Goal: Task Accomplishment & Management: Manage account settings

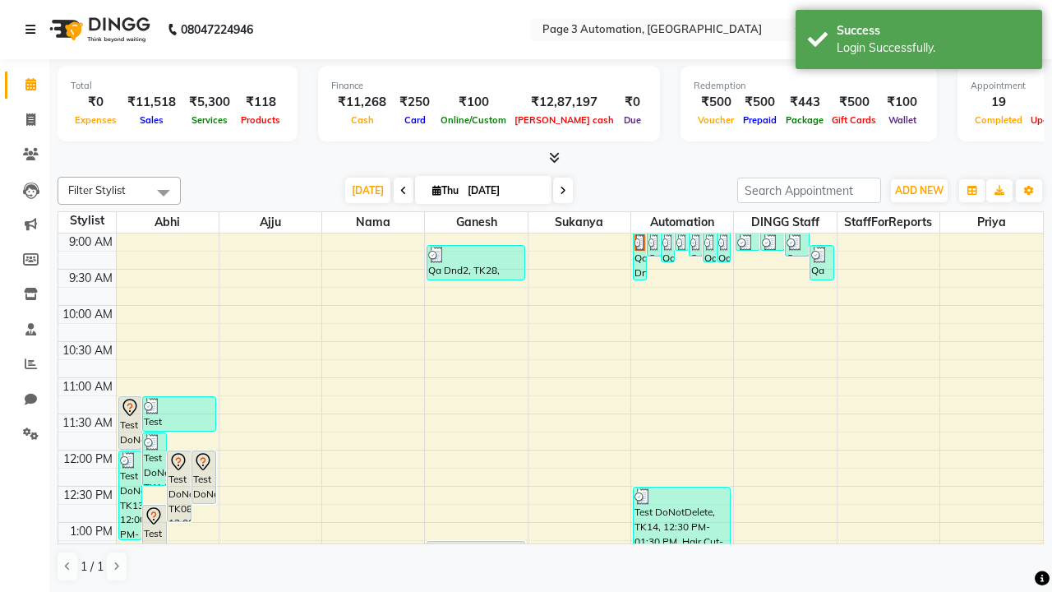
click at [34, 30] on icon at bounding box center [30, 30] width 10 height 12
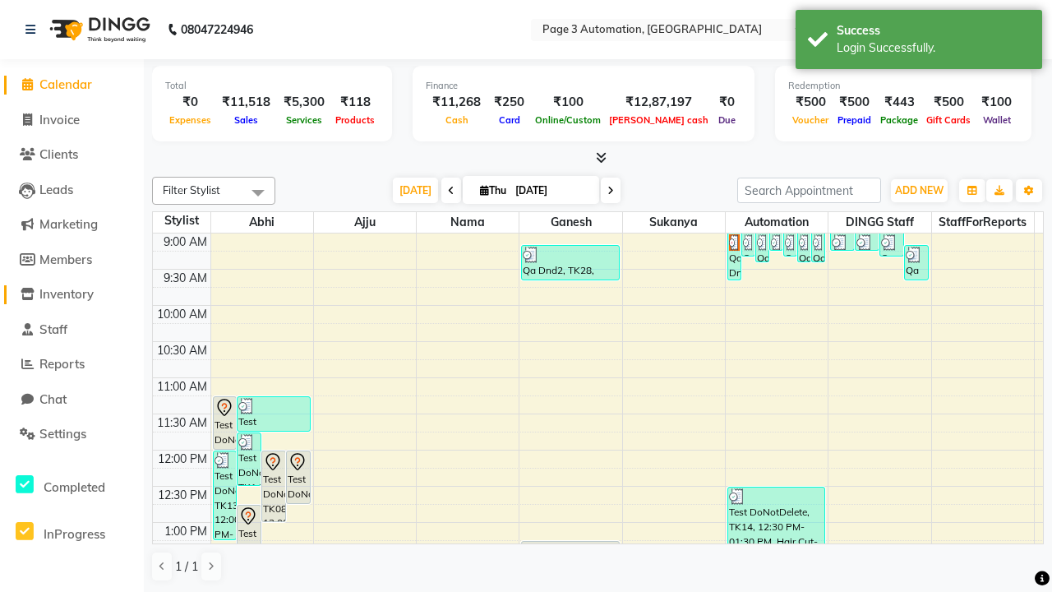
click at [71, 294] on span "Inventory" at bounding box center [66, 294] width 54 height 16
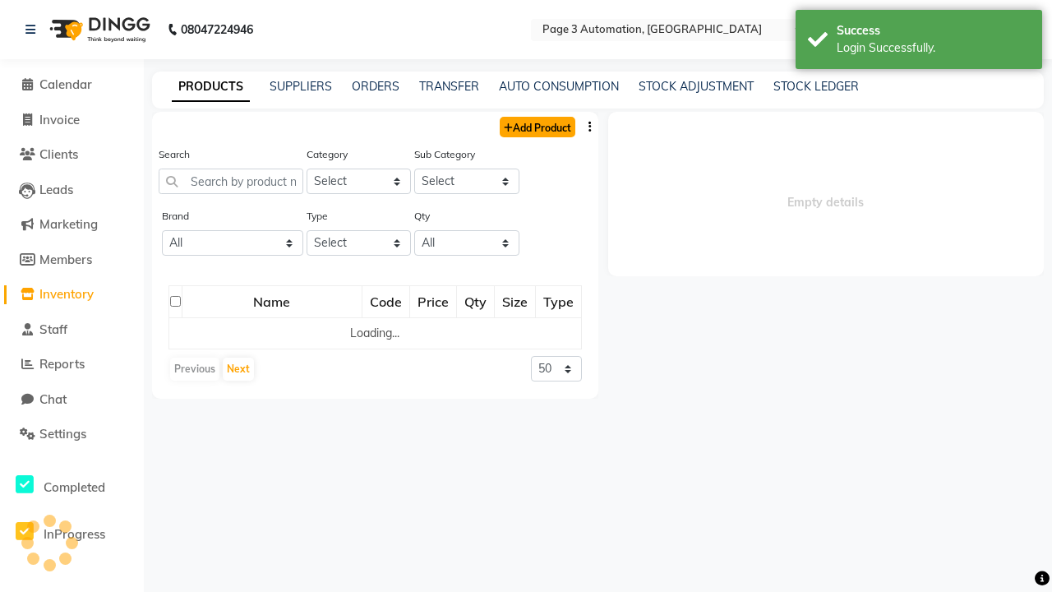
click at [536, 127] on link "Add Product" at bounding box center [538, 127] width 76 height 21
select select "true"
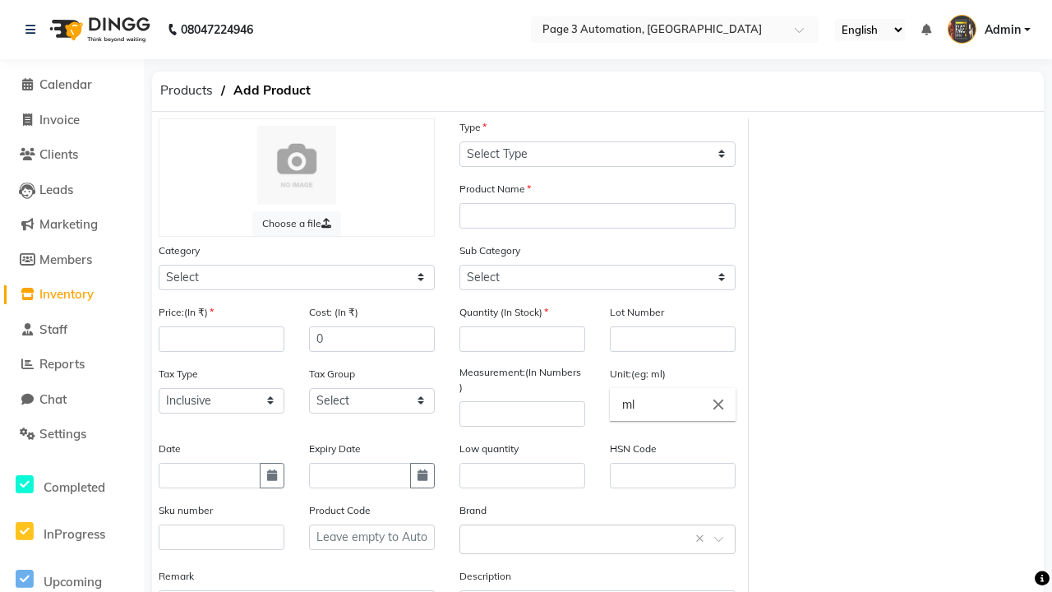
select select "R"
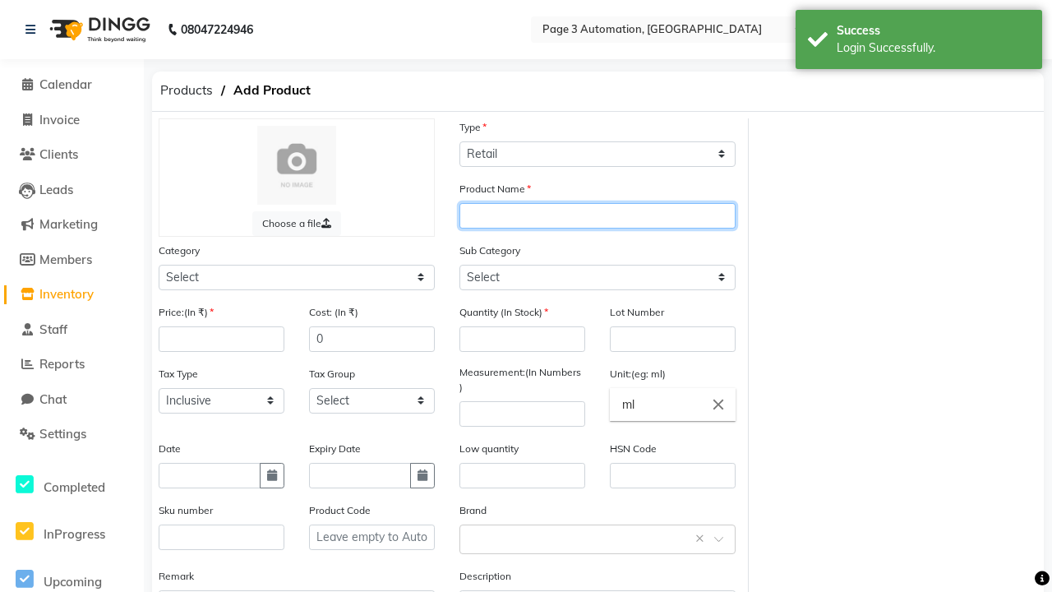
type input "Automation Product KcrZ5"
select select "1000"
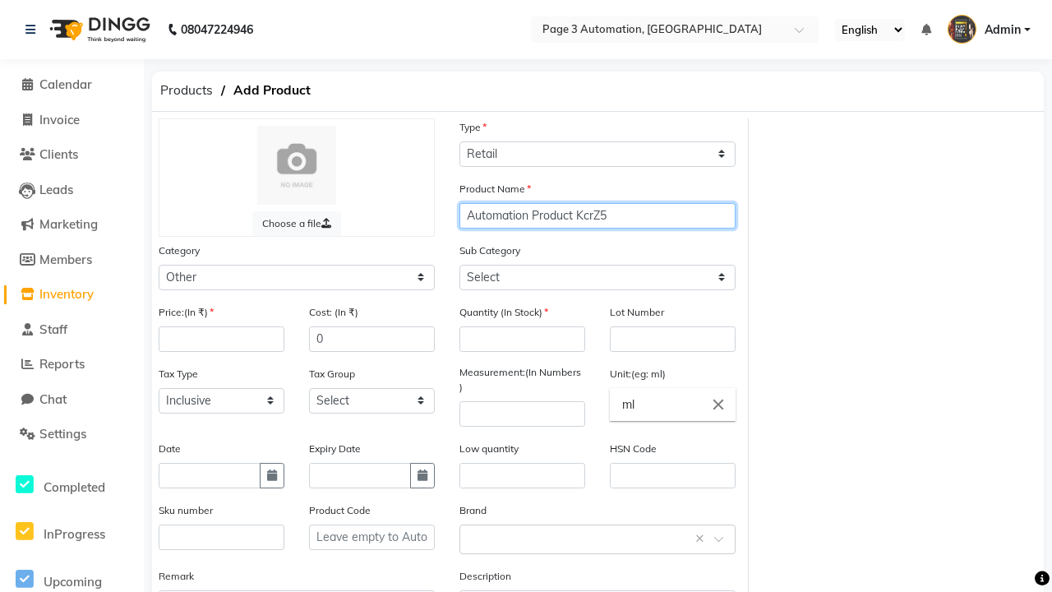
type input "Automation Product KcrZ5"
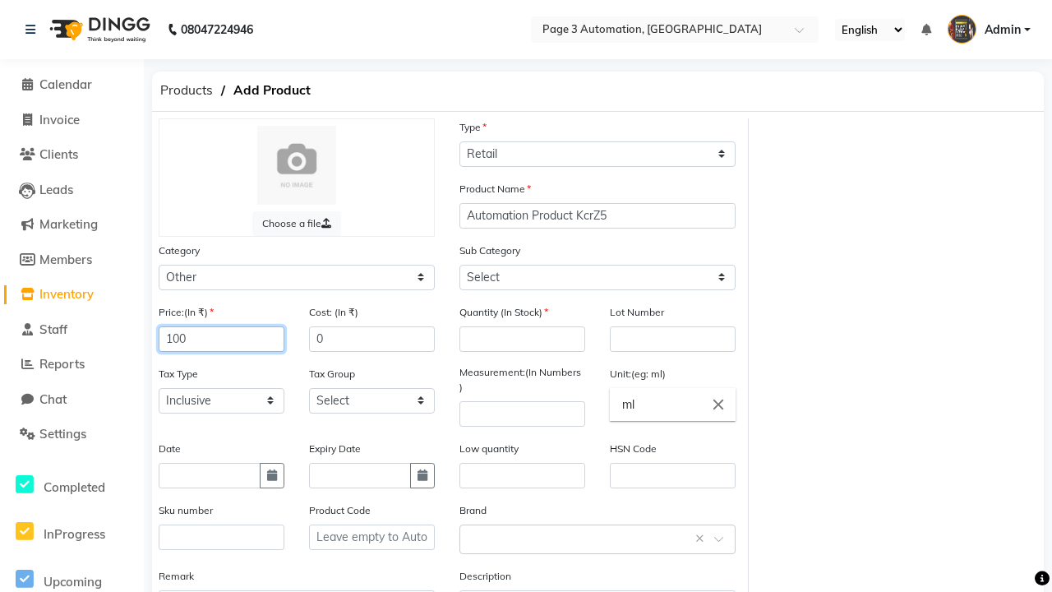
type input "100"
type input "150"
type input "1"
select select "1002"
type input "1000"
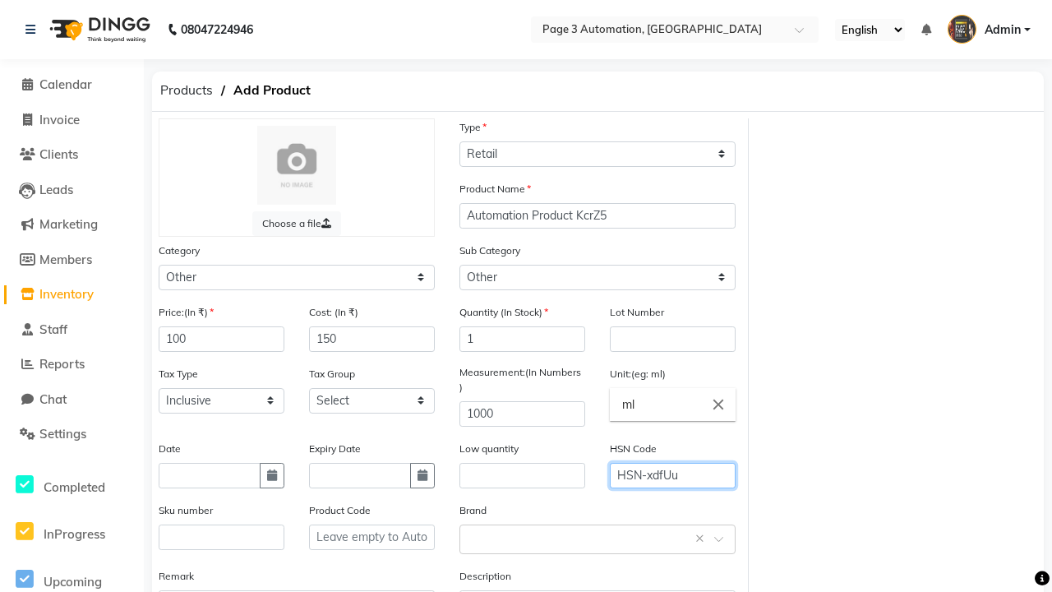
type input "HSN-xdfUu"
type textarea "This Product is Created by Automation"
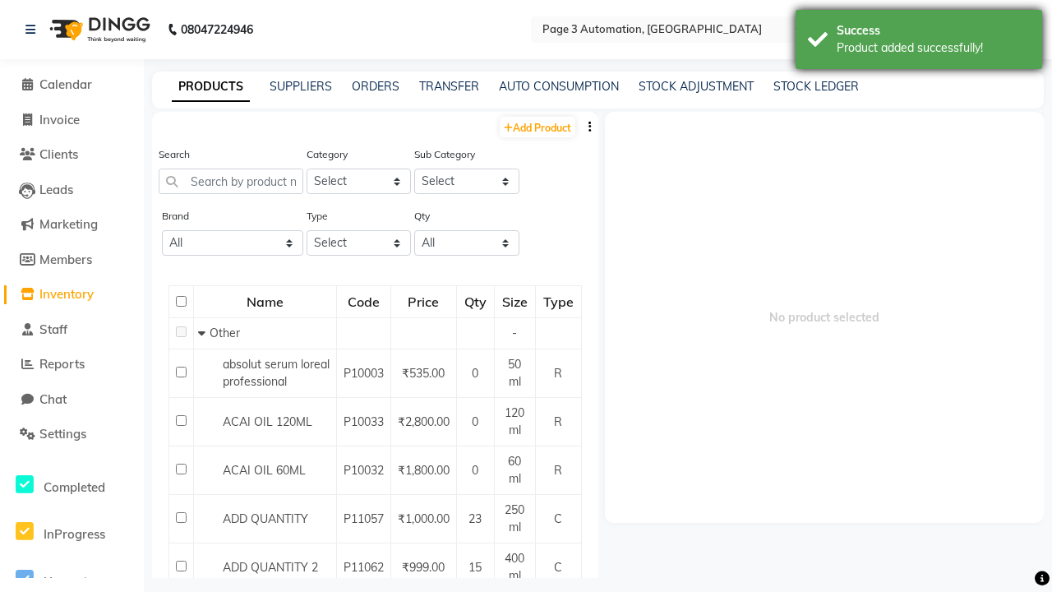
click at [919, 42] on div "Product added successfully!" at bounding box center [932, 47] width 193 height 17
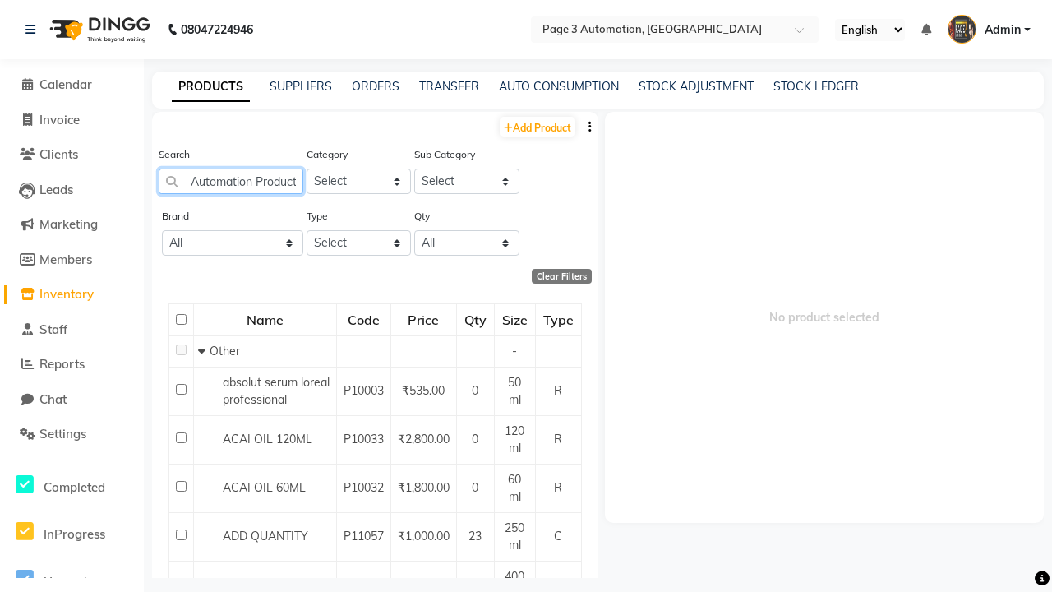
scroll to position [0, 35]
type input "Automation Product KcrZ5"
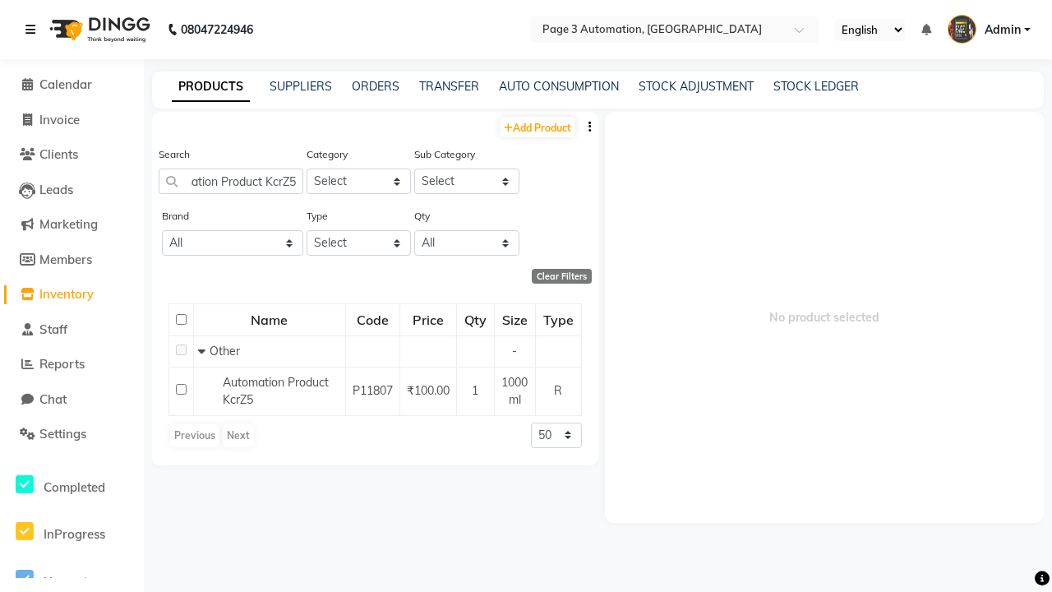
click at [34, 30] on icon at bounding box center [30, 30] width 10 height 12
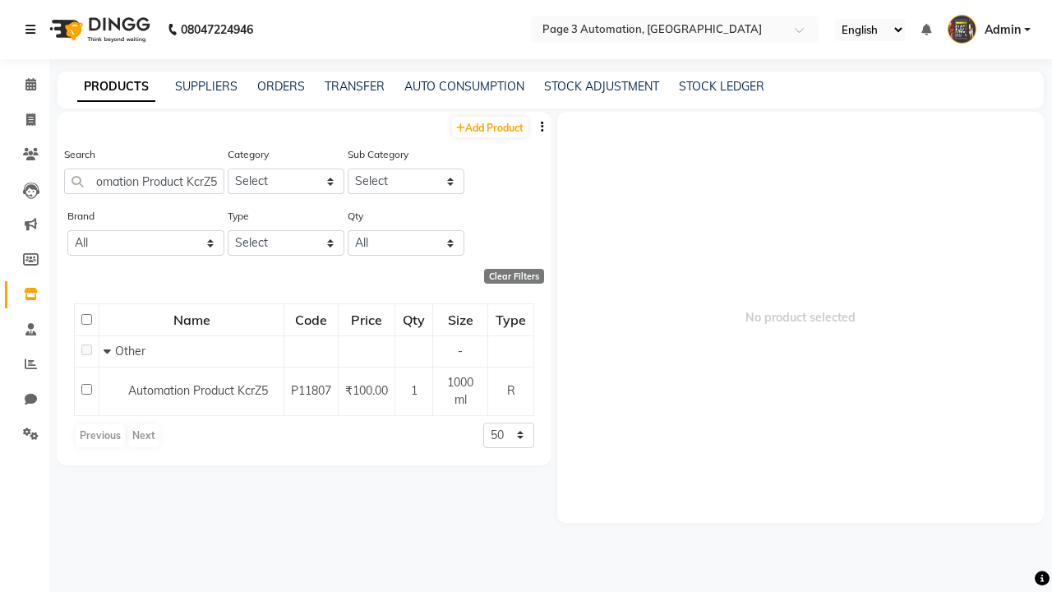
scroll to position [0, 0]
click at [25, 119] on span at bounding box center [30, 120] width 29 height 19
select select "service"
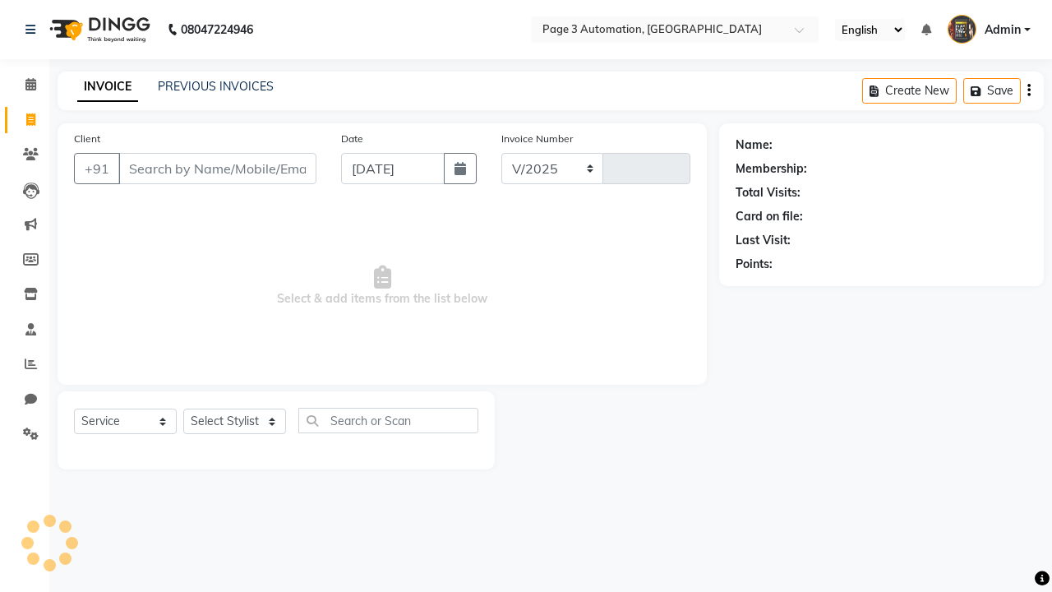
select select "2774"
type input "8840"
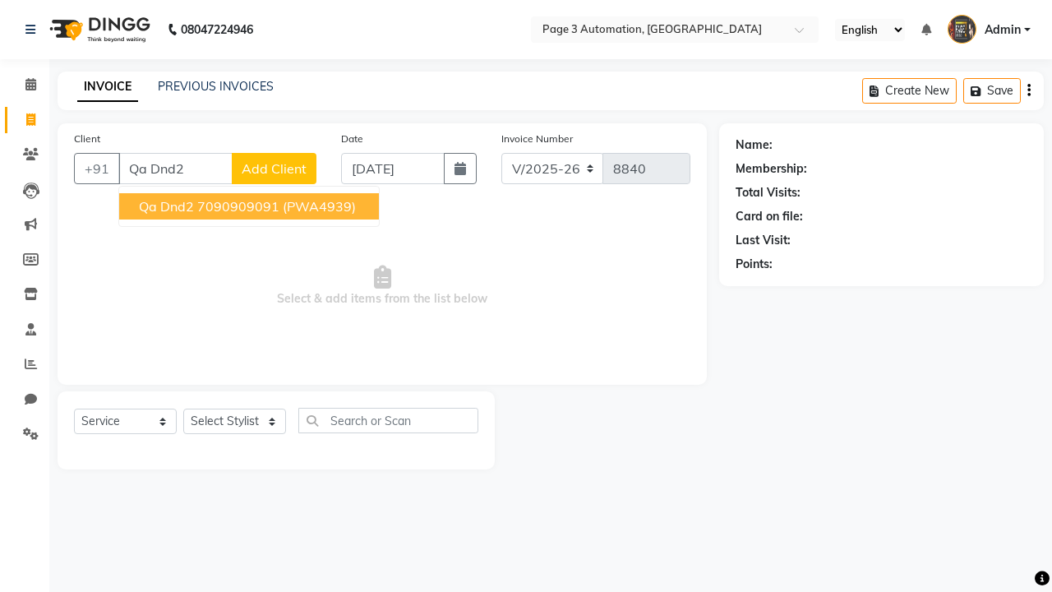
click at [251, 206] on ngb-highlight "7090909091" at bounding box center [238, 206] width 82 height 16
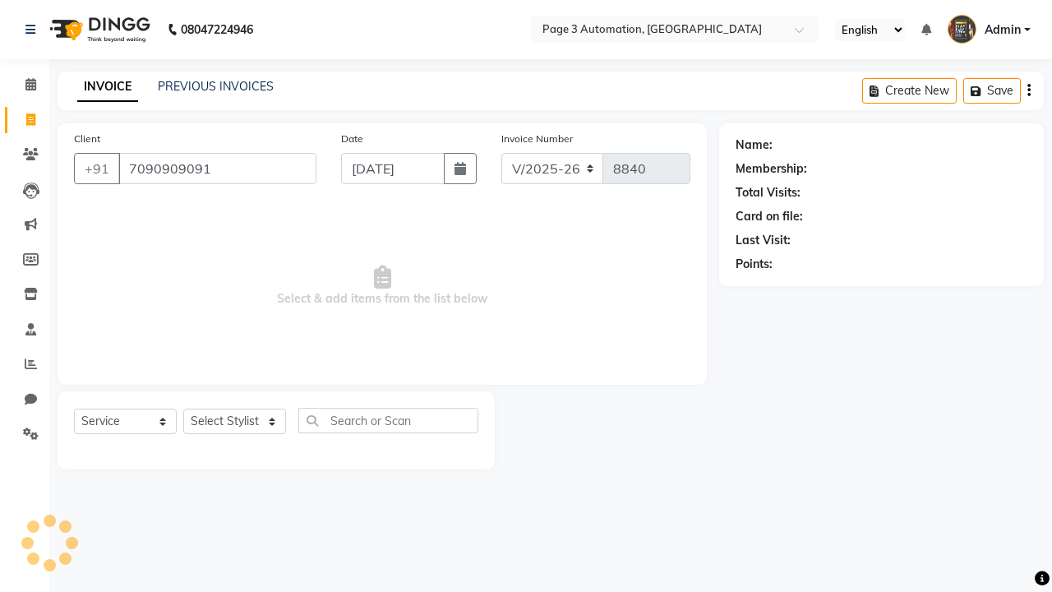
type input "7090909091"
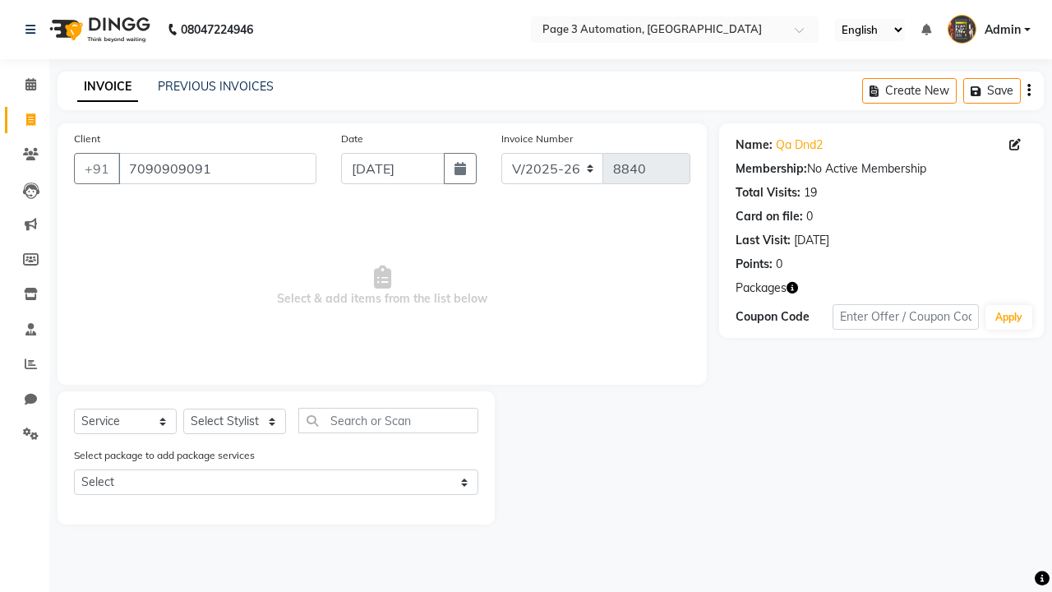
select select "product"
select select "71572"
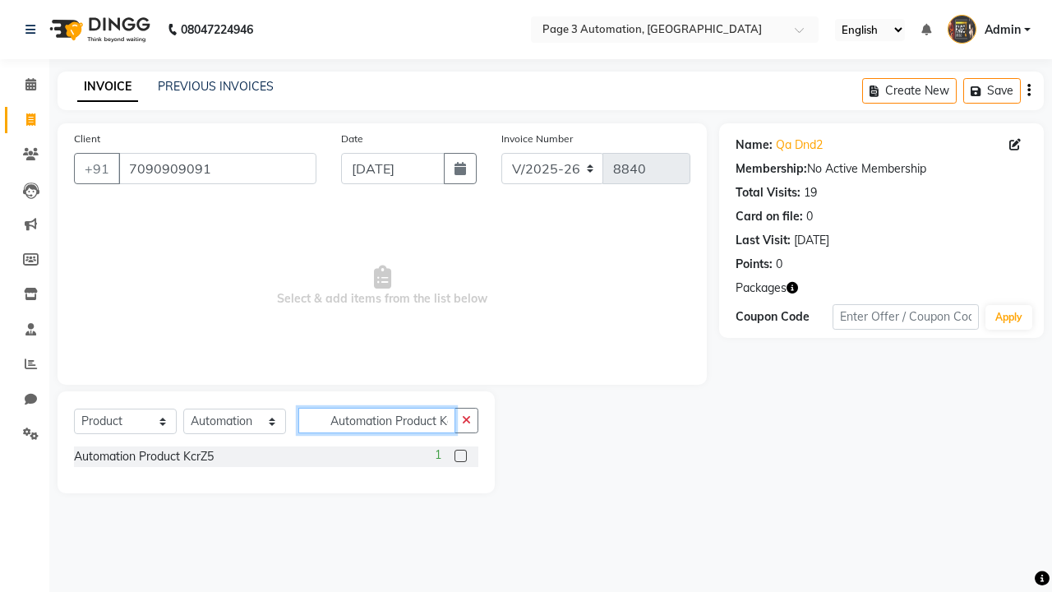
type input "Automation Product KcrZ5"
click at [460, 455] on label at bounding box center [460, 455] width 12 height 12
click at [460, 455] on input "checkbox" at bounding box center [459, 456] width 11 height 11
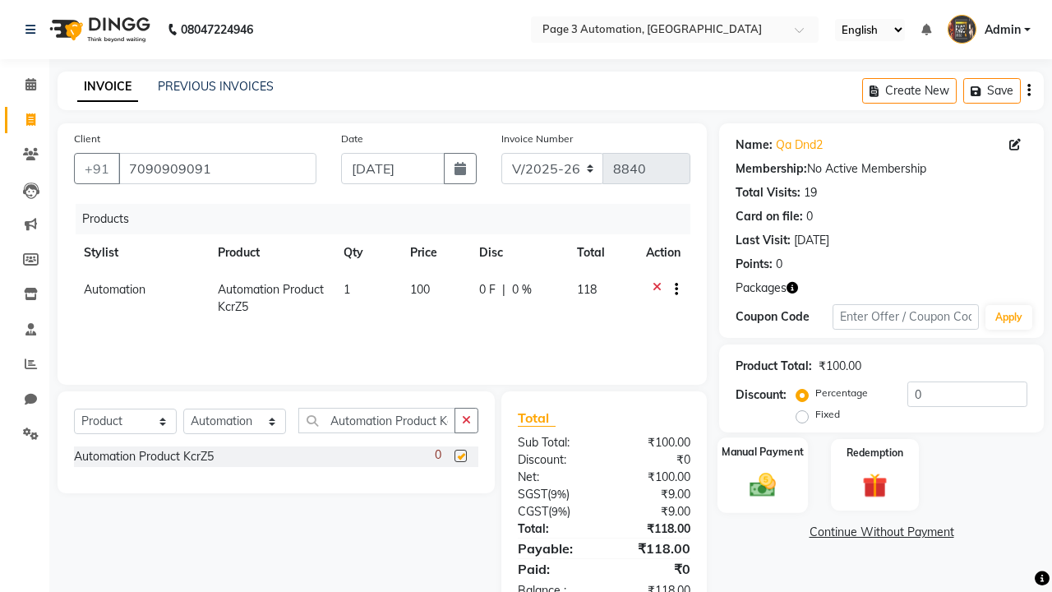
click at [762, 452] on label "Manual Payment" at bounding box center [762, 452] width 82 height 16
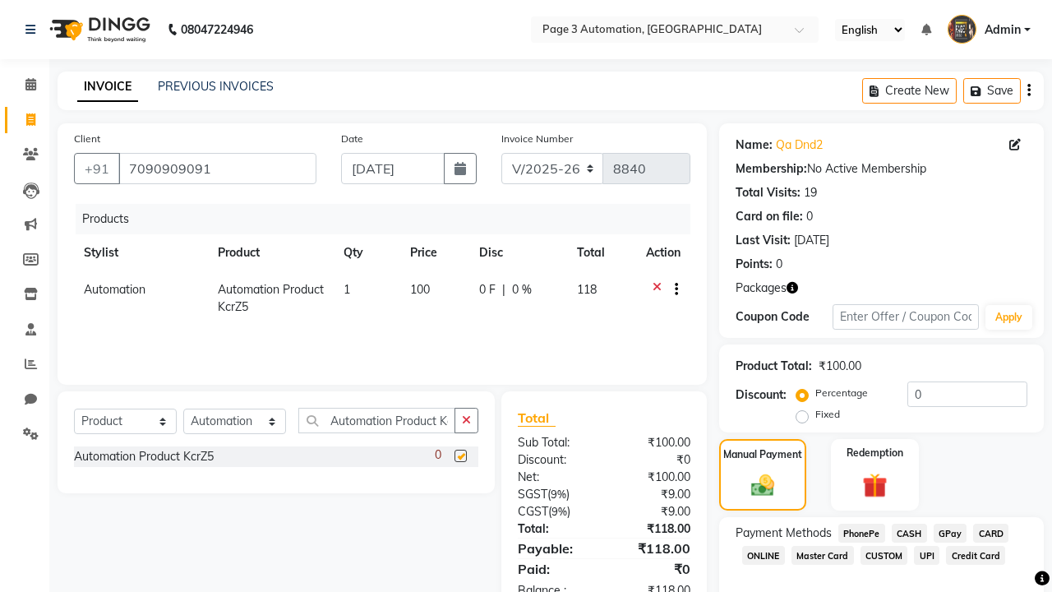
click at [990, 532] on span "CARD" at bounding box center [990, 532] width 35 height 19
checkbox input "false"
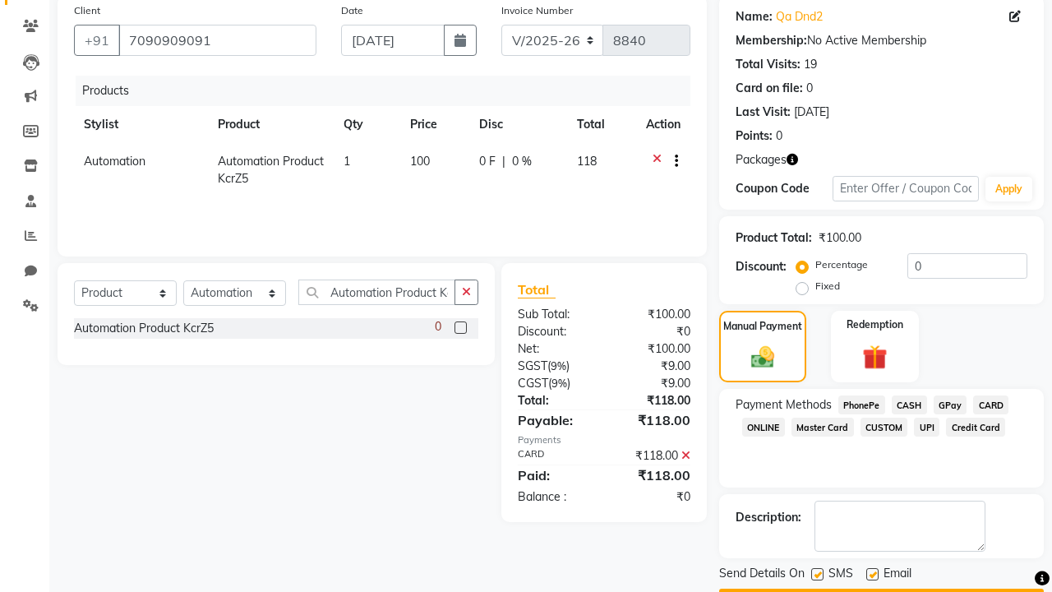
click at [817, 573] on label at bounding box center [817, 574] width 12 height 12
click at [817, 573] on input "checkbox" at bounding box center [816, 574] width 11 height 11
checkbox input "false"
click at [872, 573] on label at bounding box center [872, 574] width 12 height 12
click at [872, 573] on input "checkbox" at bounding box center [871, 574] width 11 height 11
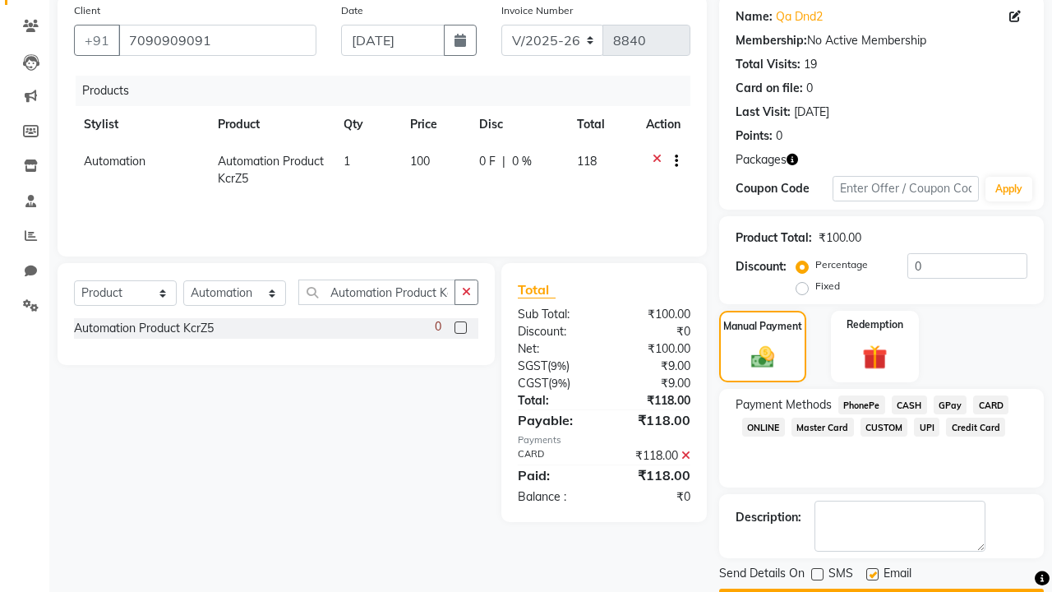
checkbox input "false"
click at [881, 588] on button "Checkout" at bounding box center [881, 600] width 325 height 25
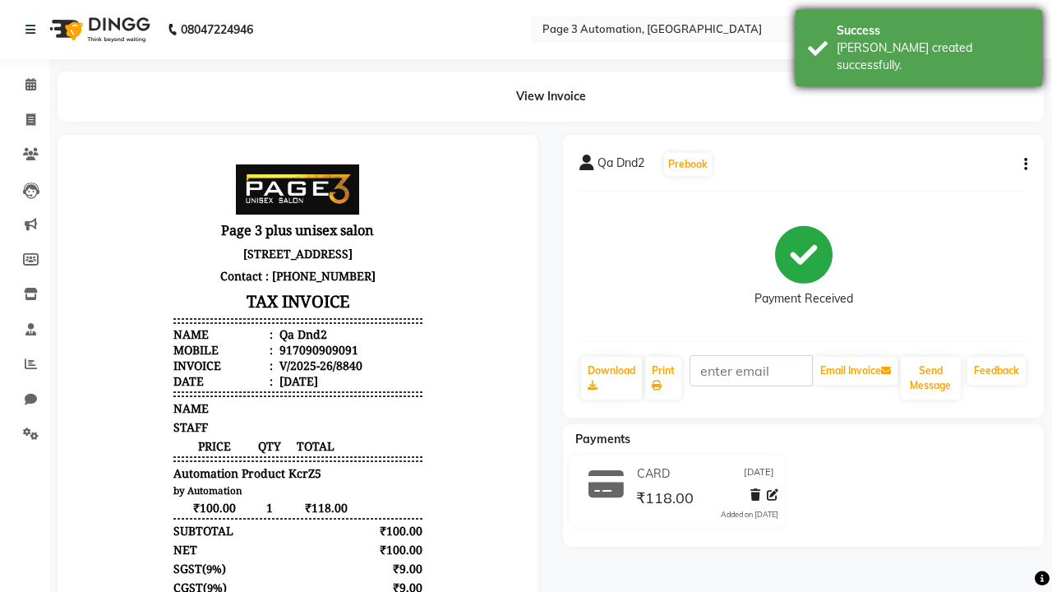
click at [919, 42] on div "[PERSON_NAME] created successfully." at bounding box center [932, 56] width 193 height 35
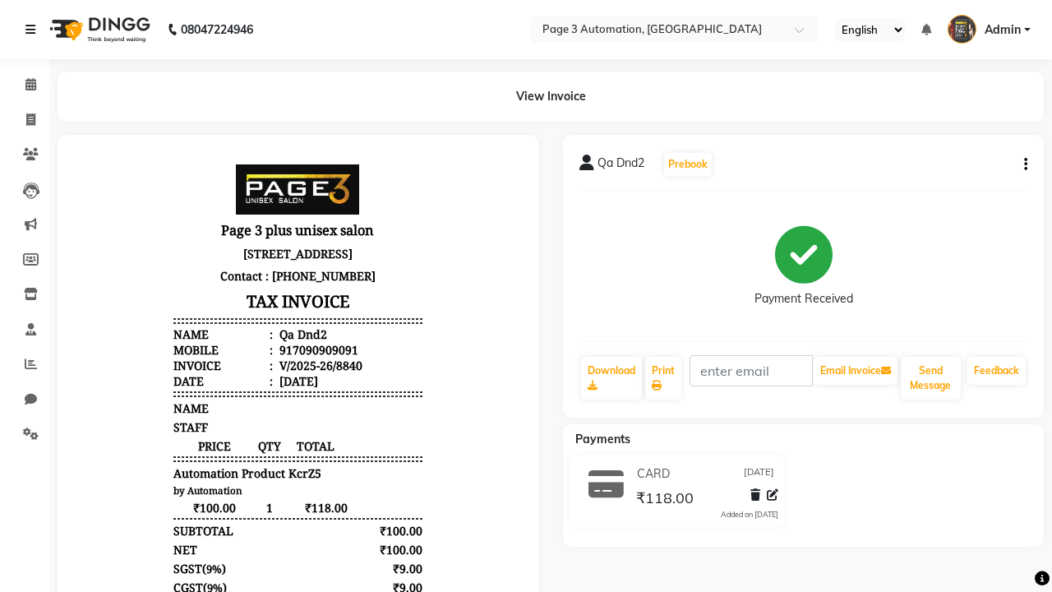
click at [34, 30] on icon at bounding box center [30, 30] width 10 height 12
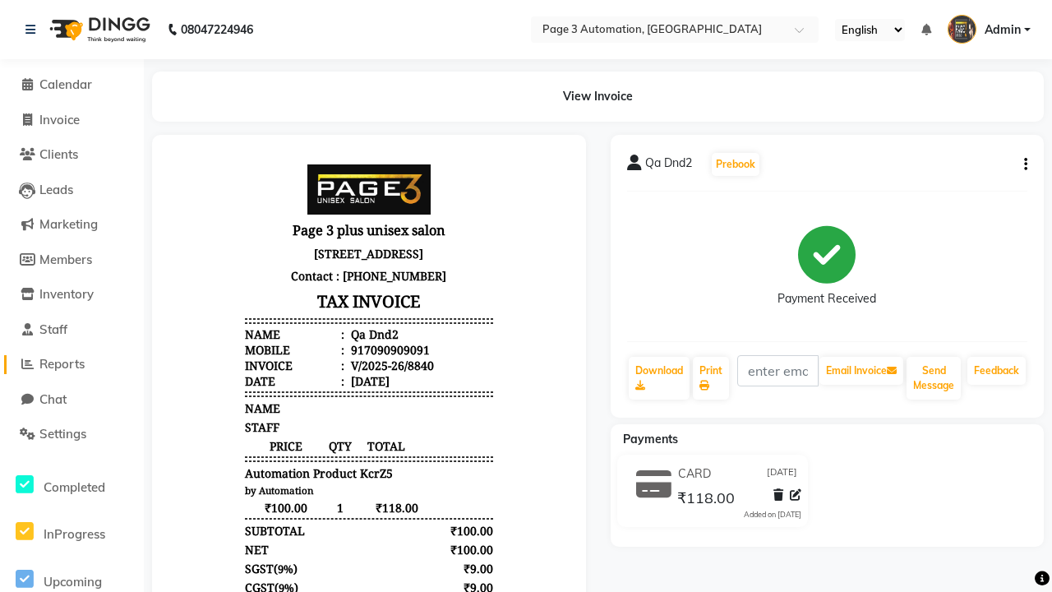
click at [71, 364] on span "Reports" at bounding box center [61, 364] width 45 height 16
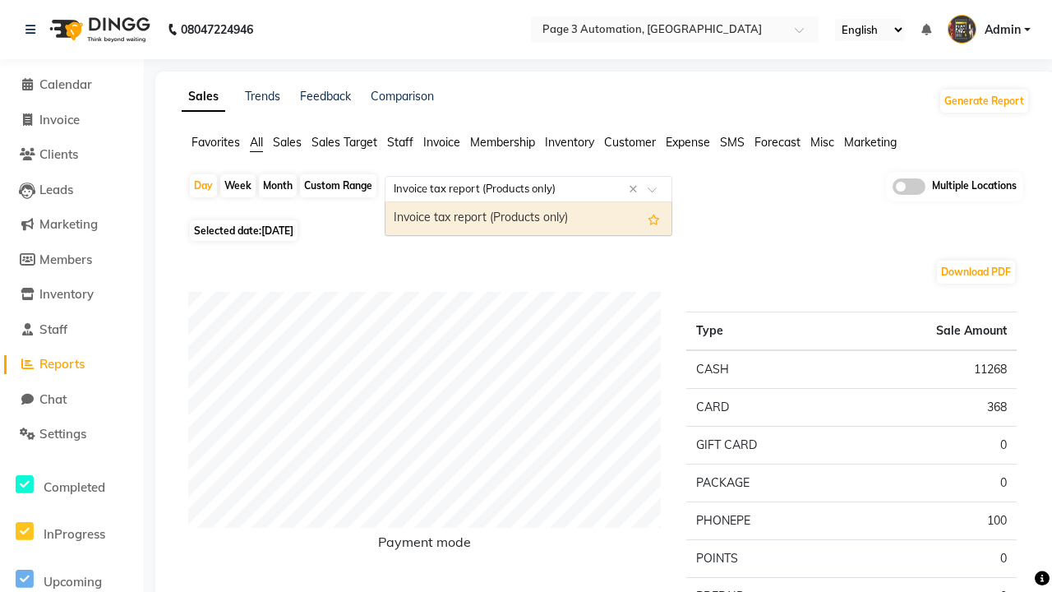
click at [528, 219] on div "Invoice tax report (Products only)" at bounding box center [528, 218] width 286 height 33
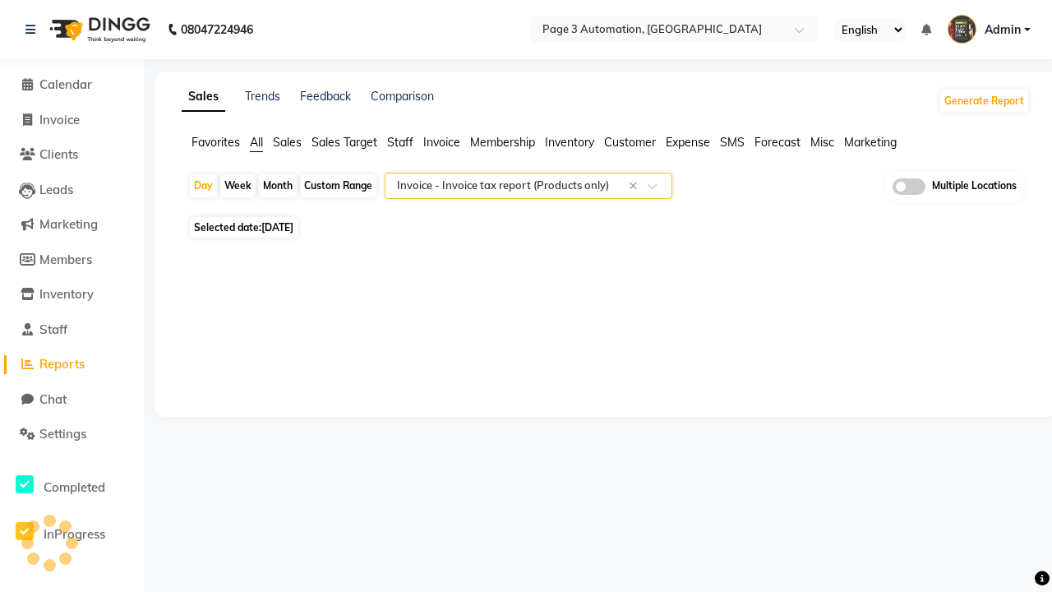
select select "full_report"
select select "csv"
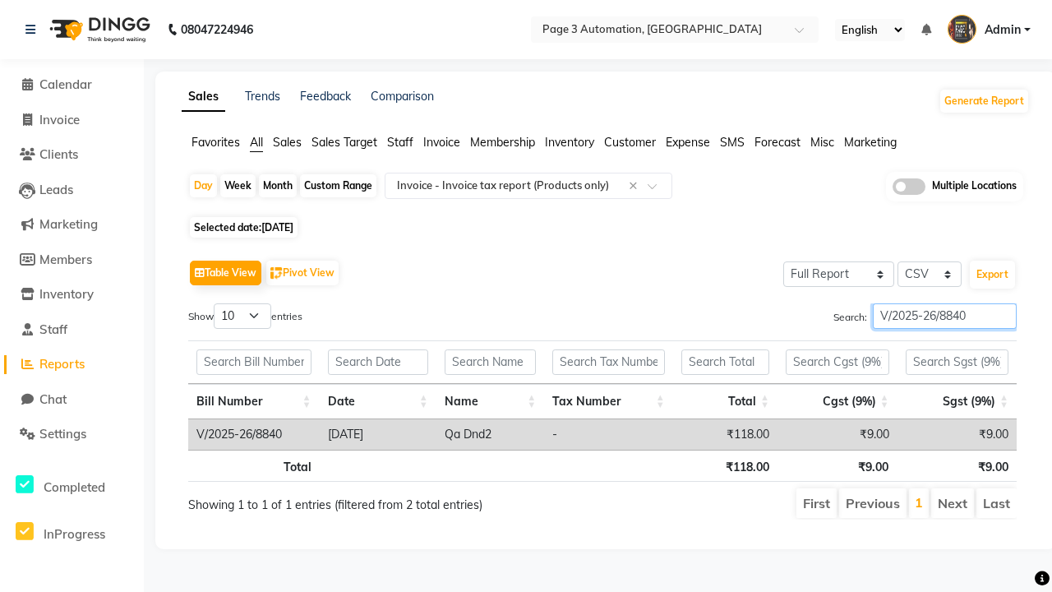
type input "V/2025-26/8840"
type input "Tax detail invoice"
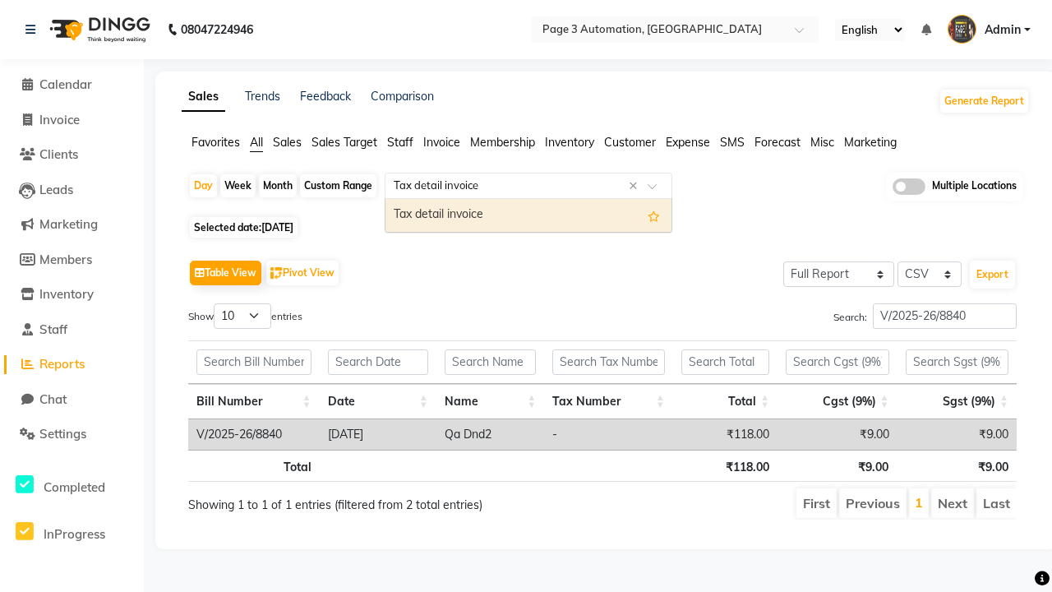
click at [528, 214] on div "Tax detail invoice" at bounding box center [528, 215] width 286 height 33
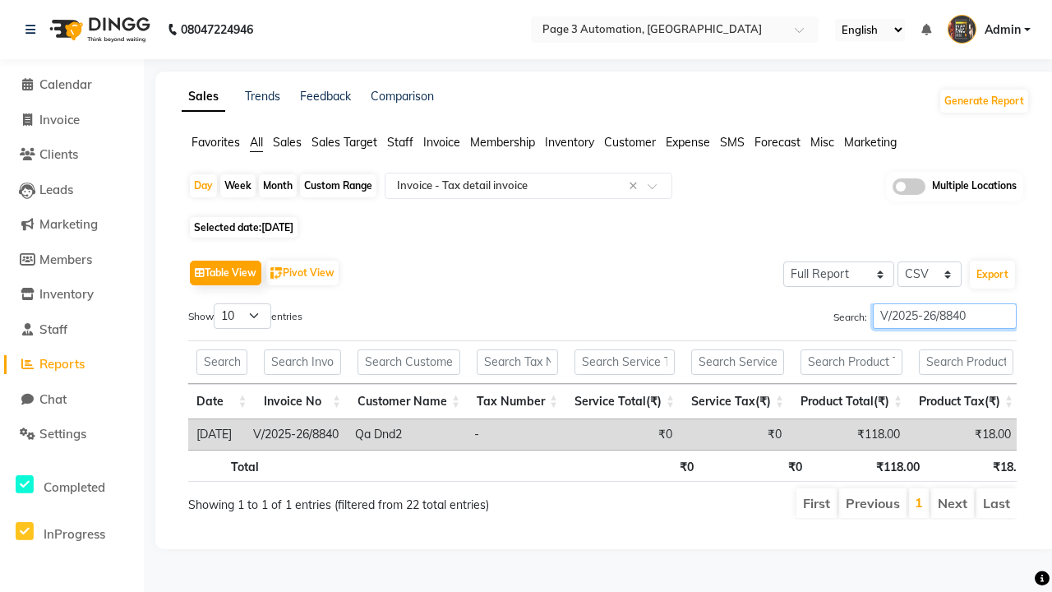
type input "V/2025-26/8840"
type input "Invoice Item wise"
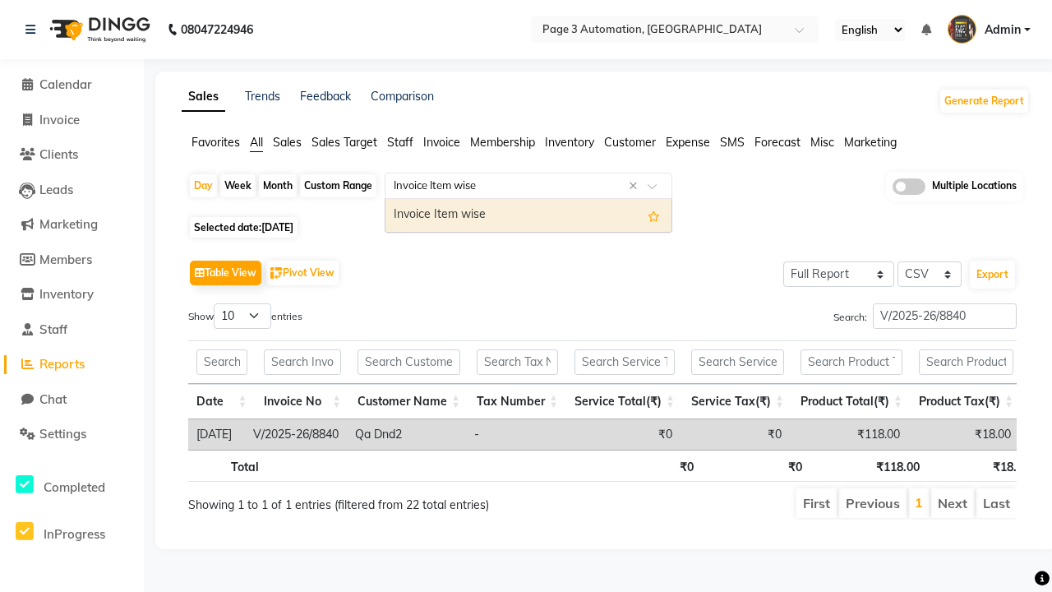
click at [528, 214] on div "Invoice Item wise" at bounding box center [528, 215] width 286 height 33
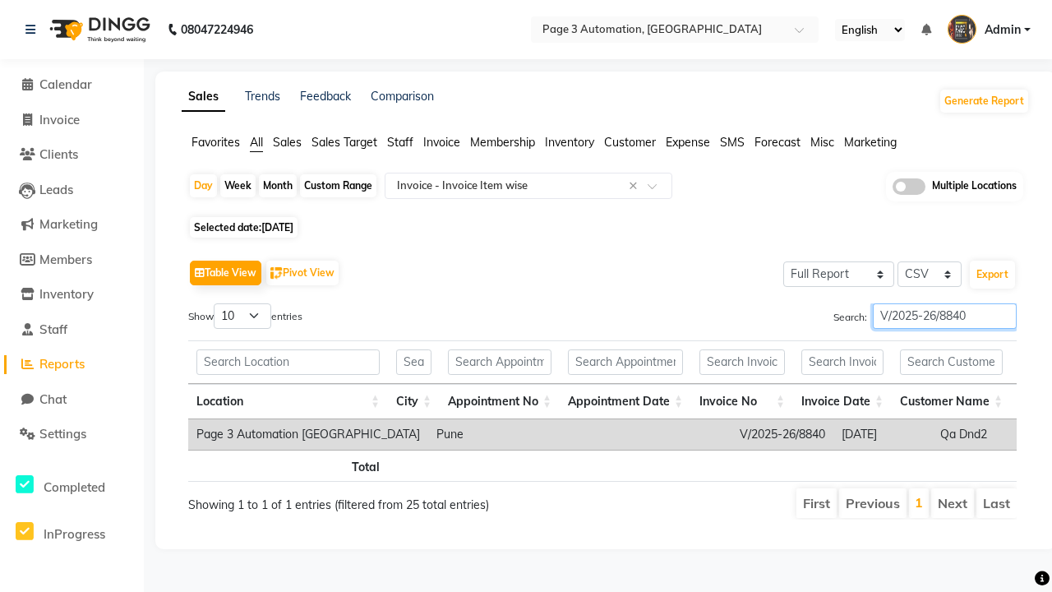
type input "V/2025-26/8840"
type input "GST Report"
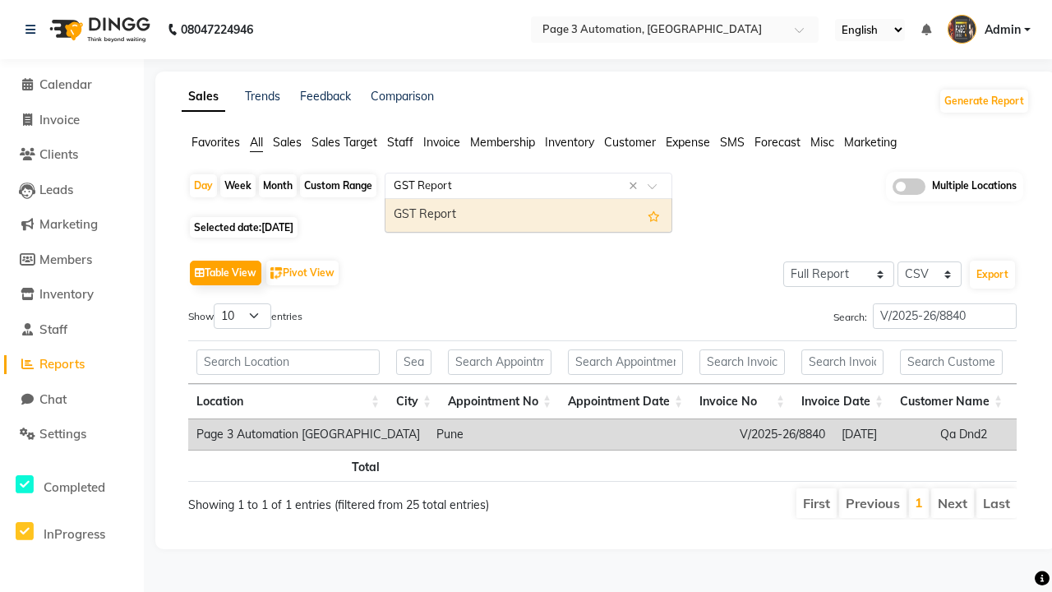
click at [528, 214] on div "GST Report" at bounding box center [528, 215] width 286 height 33
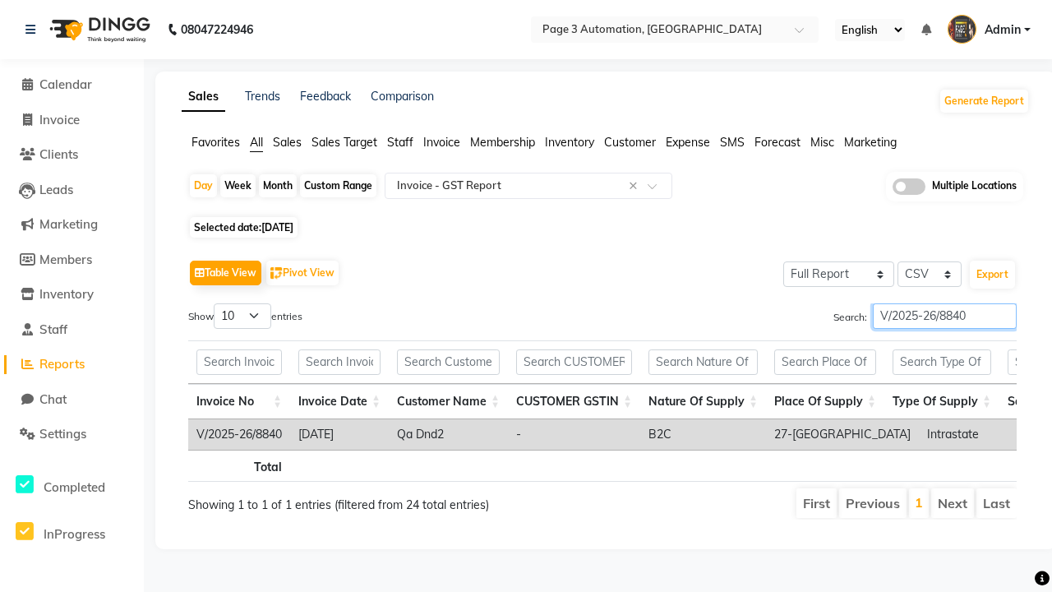
type input "V/2025-26/8840"
type input "HSN/SAC Code wise tax report"
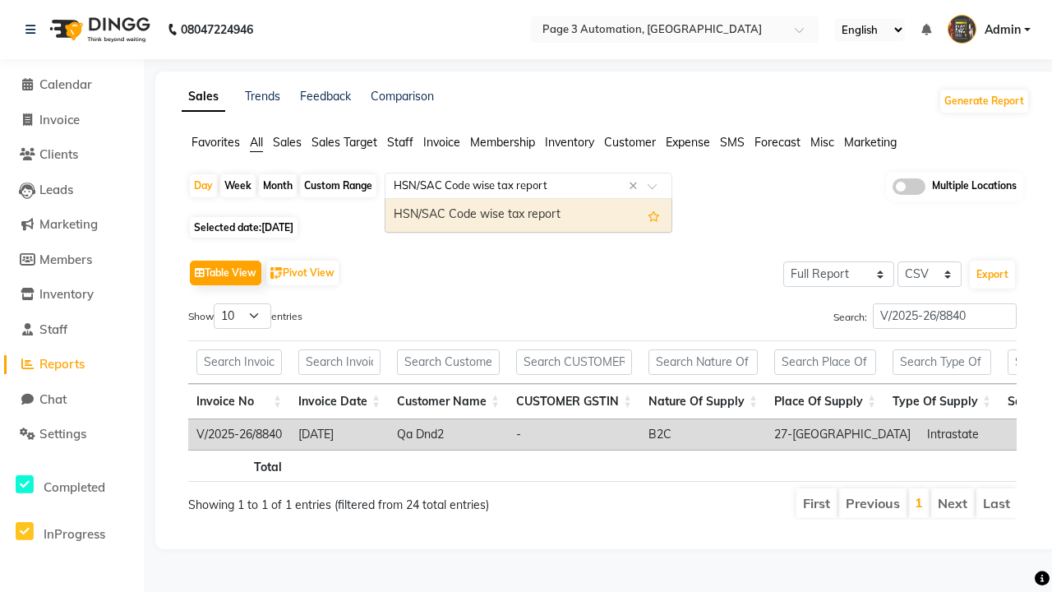
click at [528, 214] on div "HSN/SAC Code wise tax report" at bounding box center [528, 215] width 286 height 33
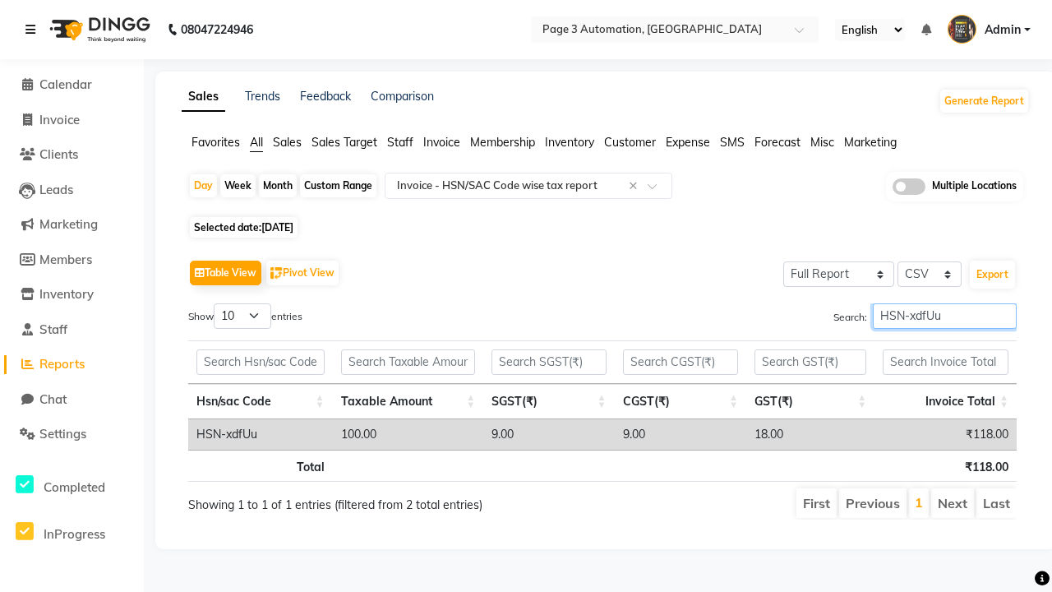
type input "HSN-xdfUu"
click at [34, 30] on icon at bounding box center [30, 30] width 10 height 12
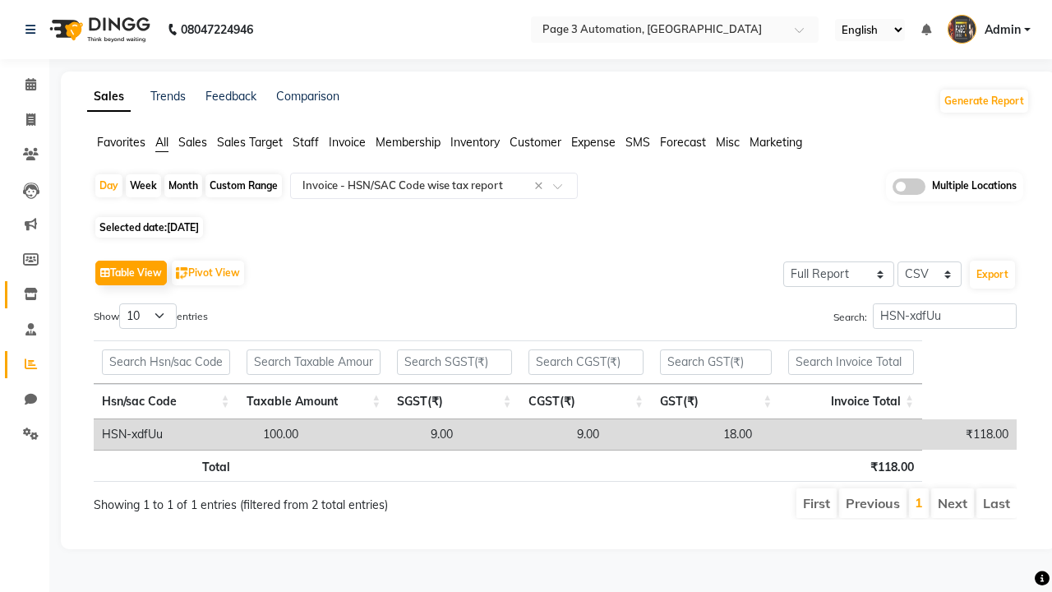
click at [25, 294] on icon at bounding box center [31, 294] width 14 height 12
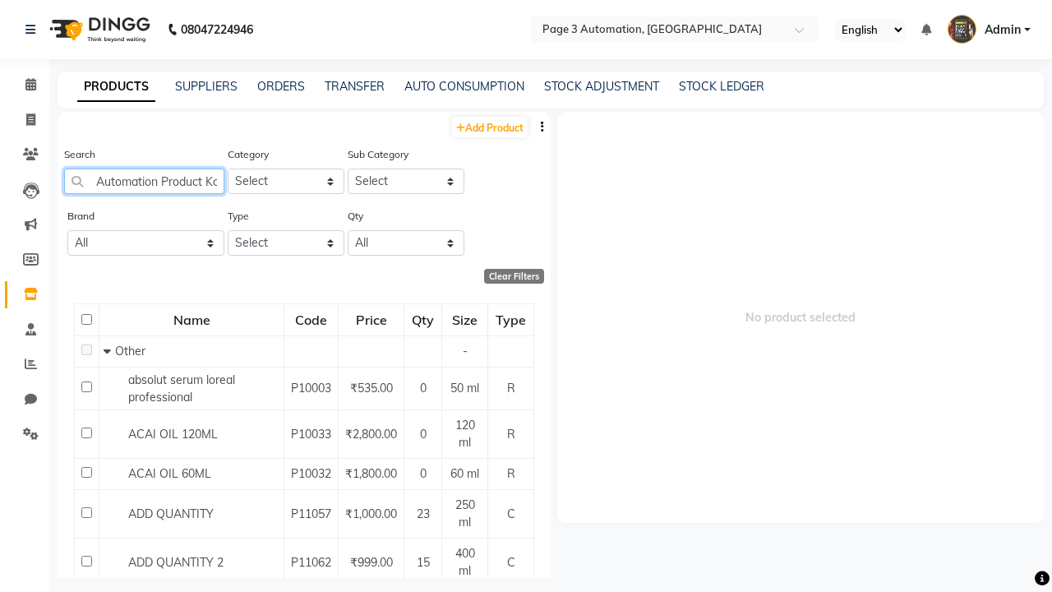
scroll to position [0, 19]
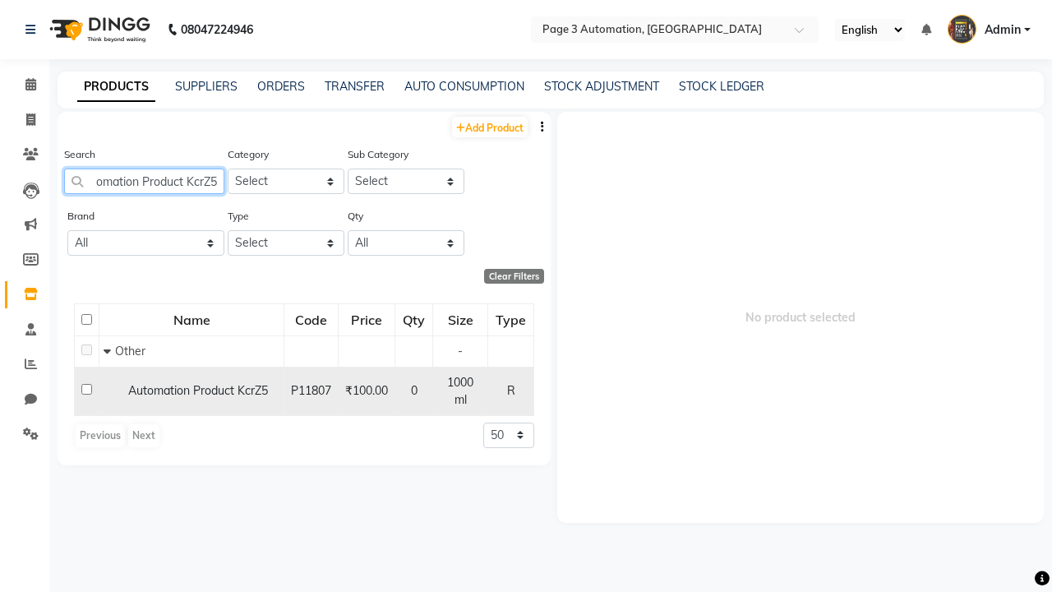
type input "Automation Product KcrZ5"
click at [86, 384] on input "checkbox" at bounding box center [86, 389] width 11 height 11
checkbox input "true"
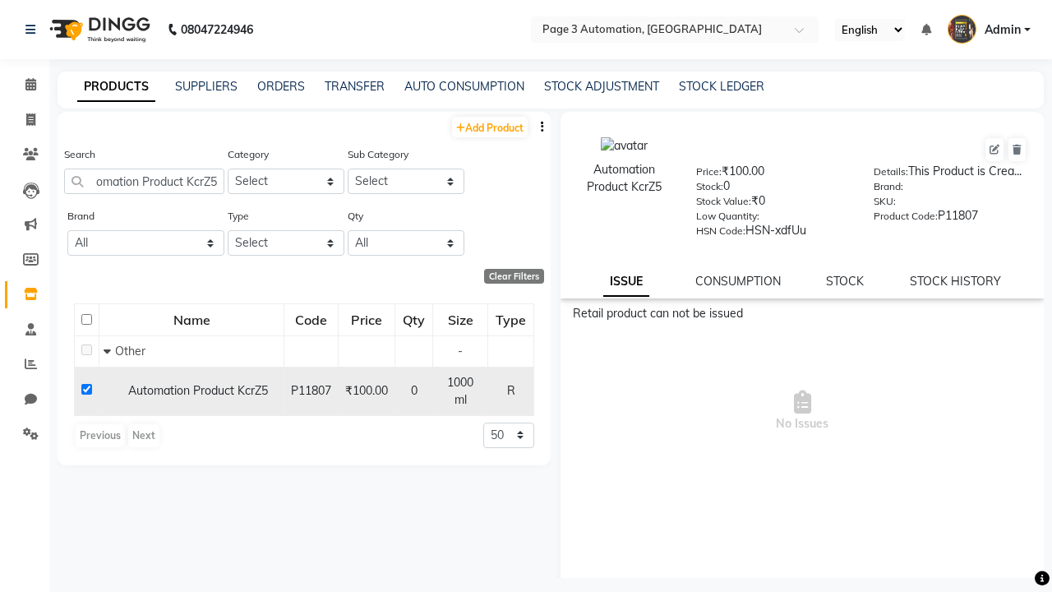
scroll to position [0, 0]
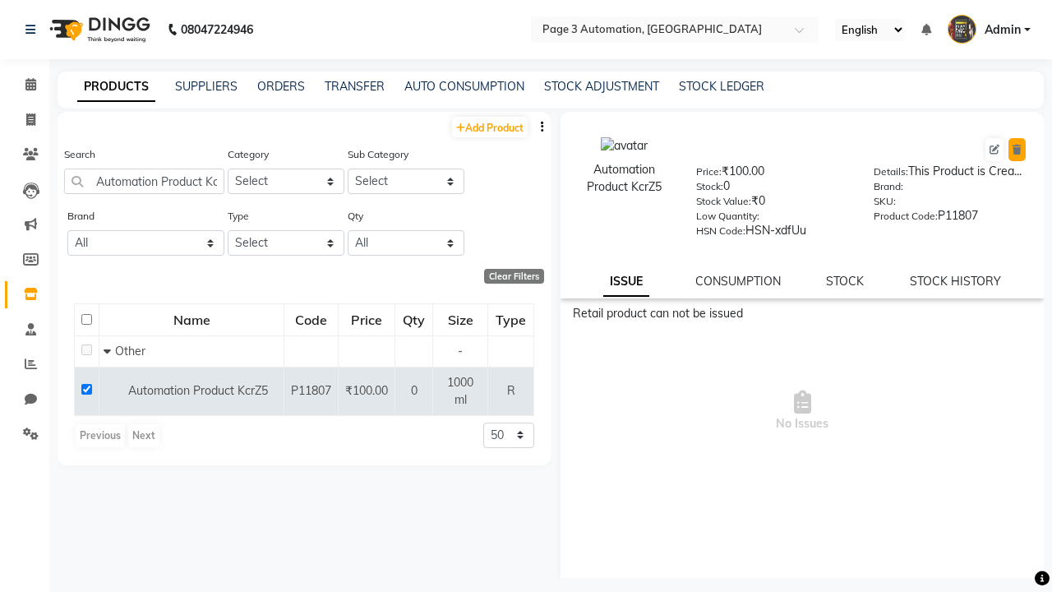
click at [1016, 150] on icon at bounding box center [1016, 150] width 9 height 10
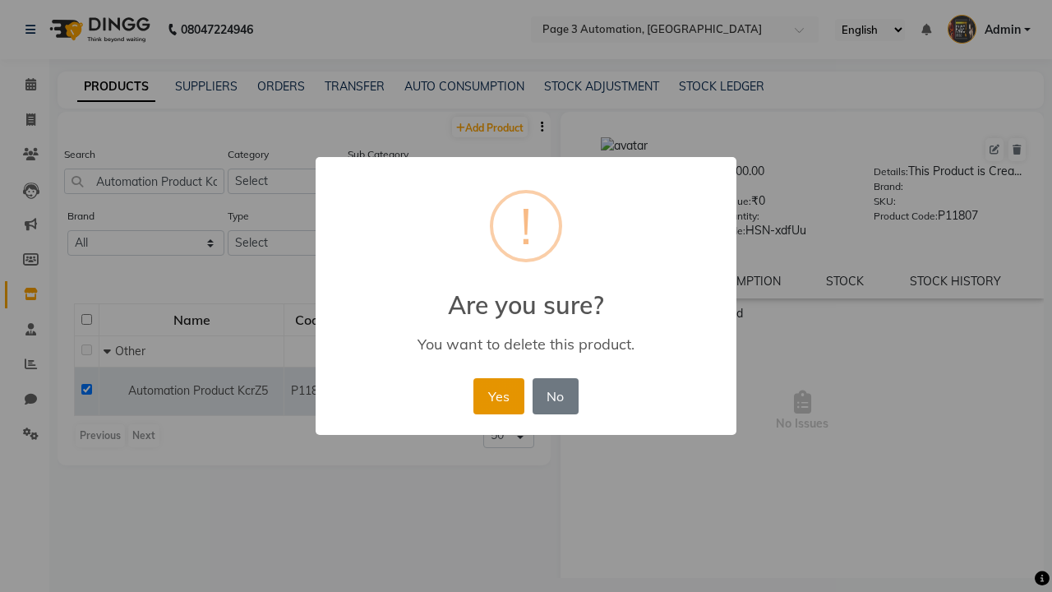
click at [498, 395] on button "Yes" at bounding box center [498, 396] width 50 height 36
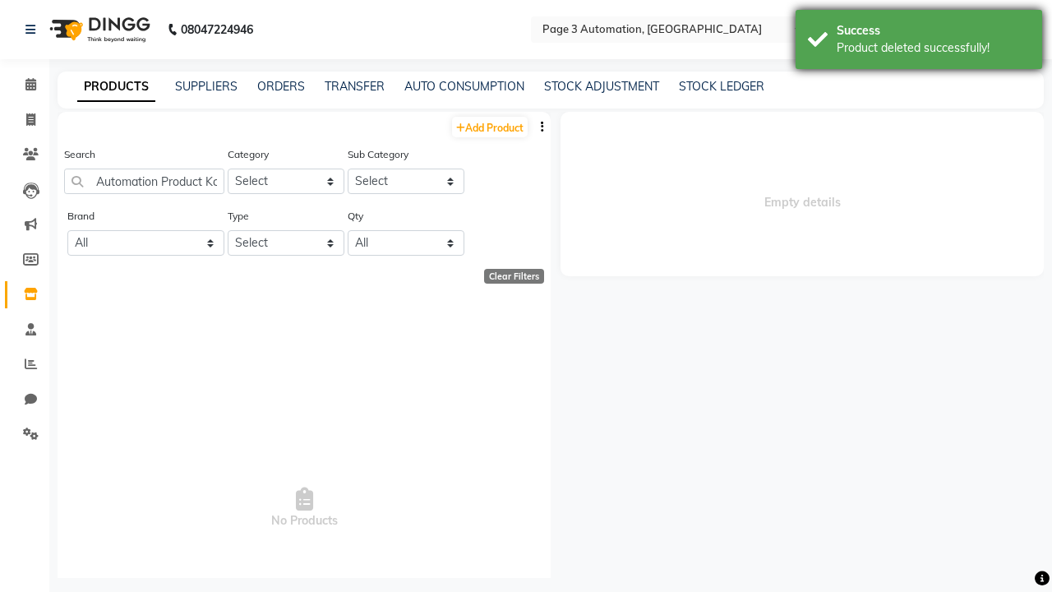
click at [919, 42] on div "Product deleted successfully!" at bounding box center [932, 47] width 193 height 17
